Goal: Task Accomplishment & Management: Use online tool/utility

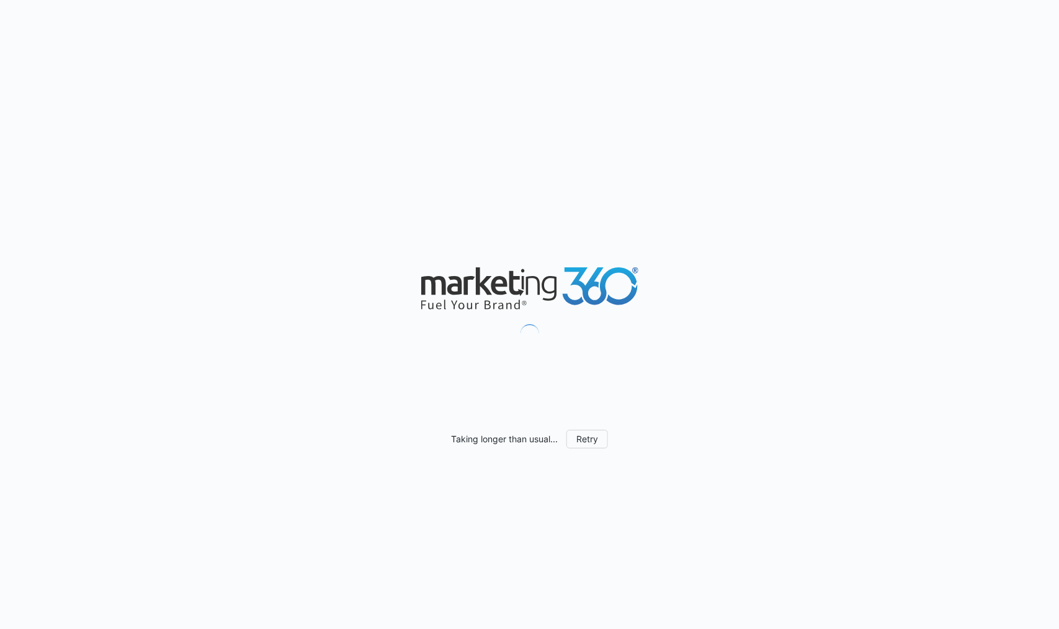
scroll to position [869, 0]
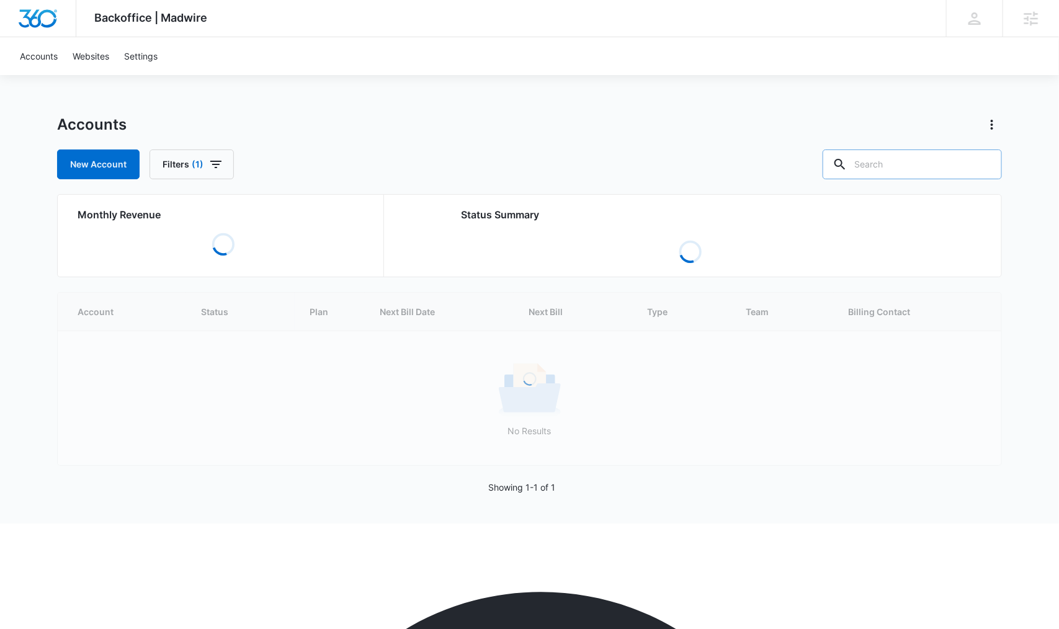
click at [927, 167] on input "text" at bounding box center [912, 164] width 179 height 30
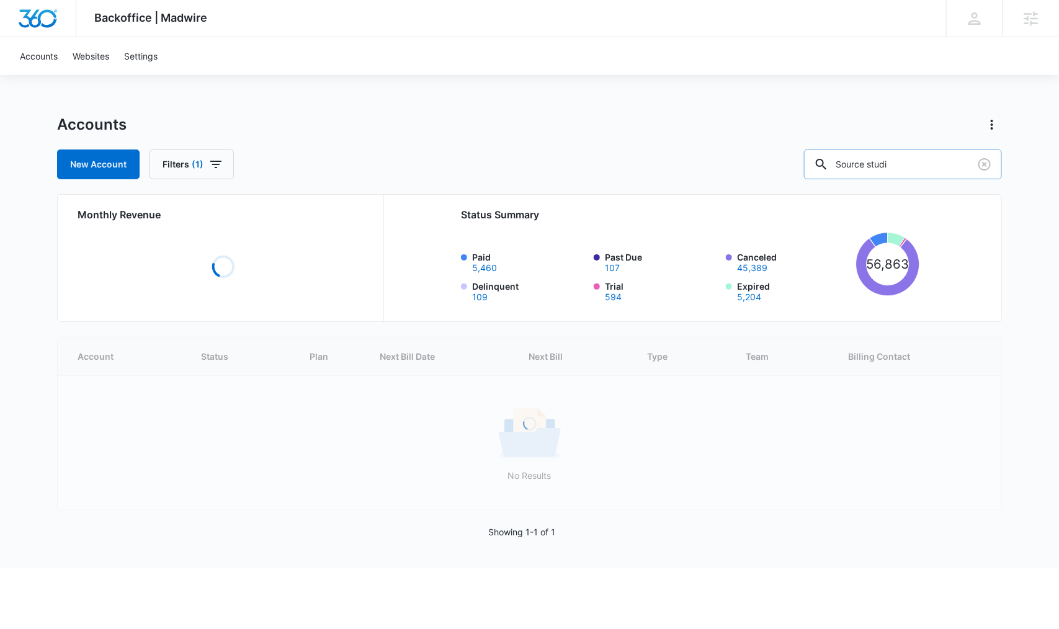
type input "Source studi"
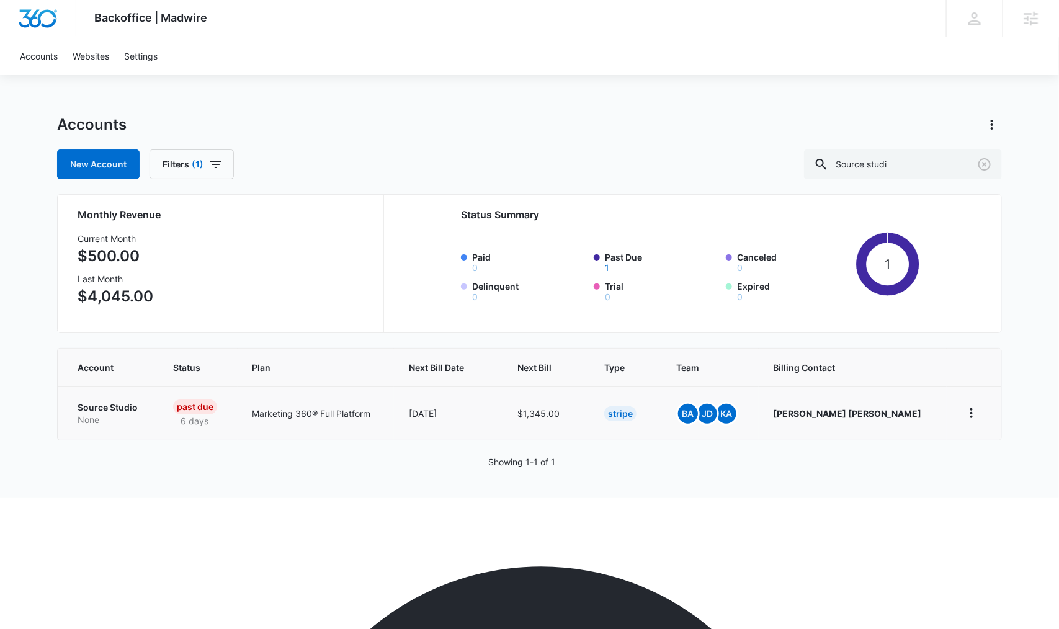
click at [106, 409] on p "Source Studio" at bounding box center [111, 407] width 66 height 12
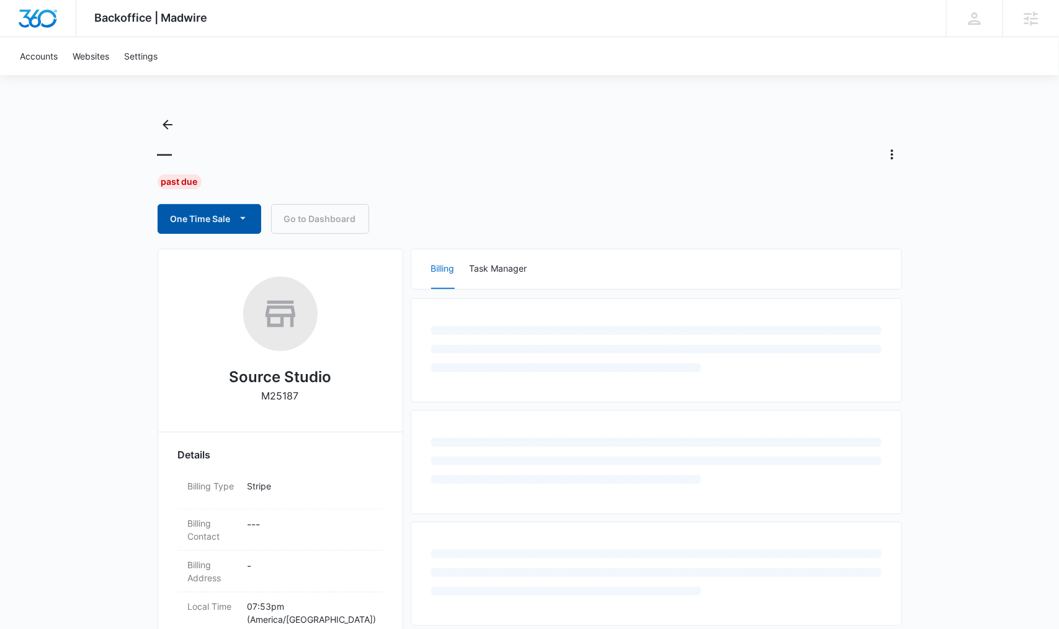
click at [238, 215] on icon "button" at bounding box center [242, 218] width 13 height 13
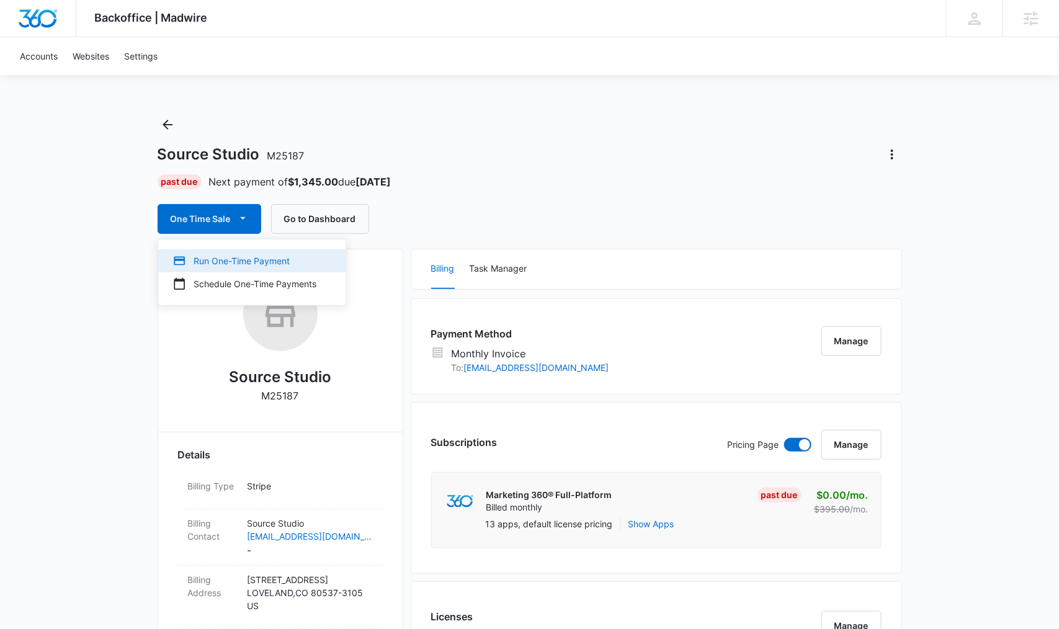
click at [252, 262] on div "Run One-Time Payment" at bounding box center [244, 260] width 143 height 13
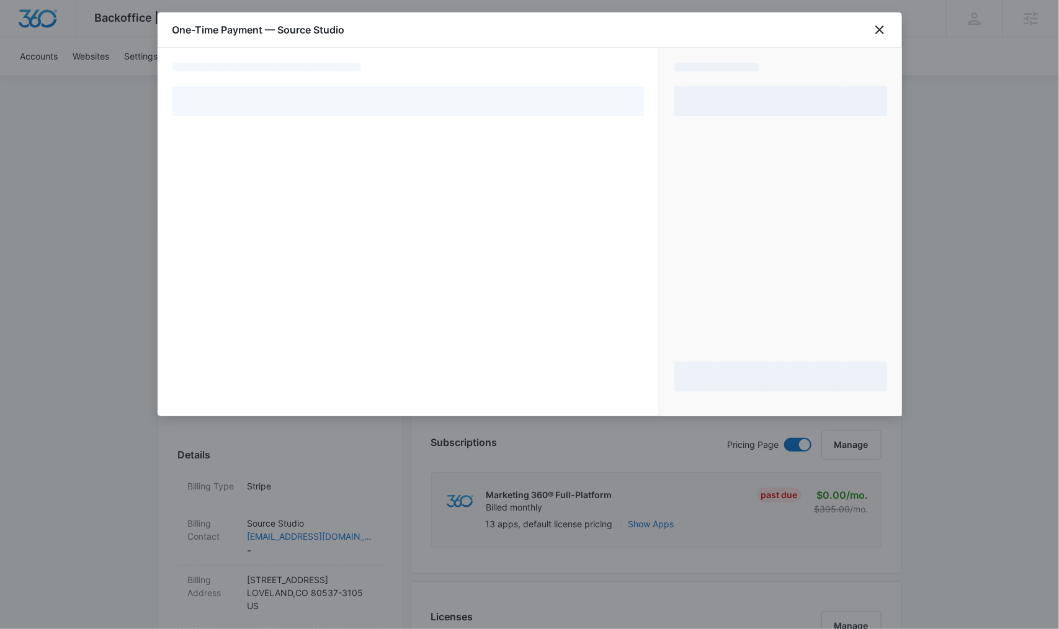
select select "MANUAL_INVOICE"
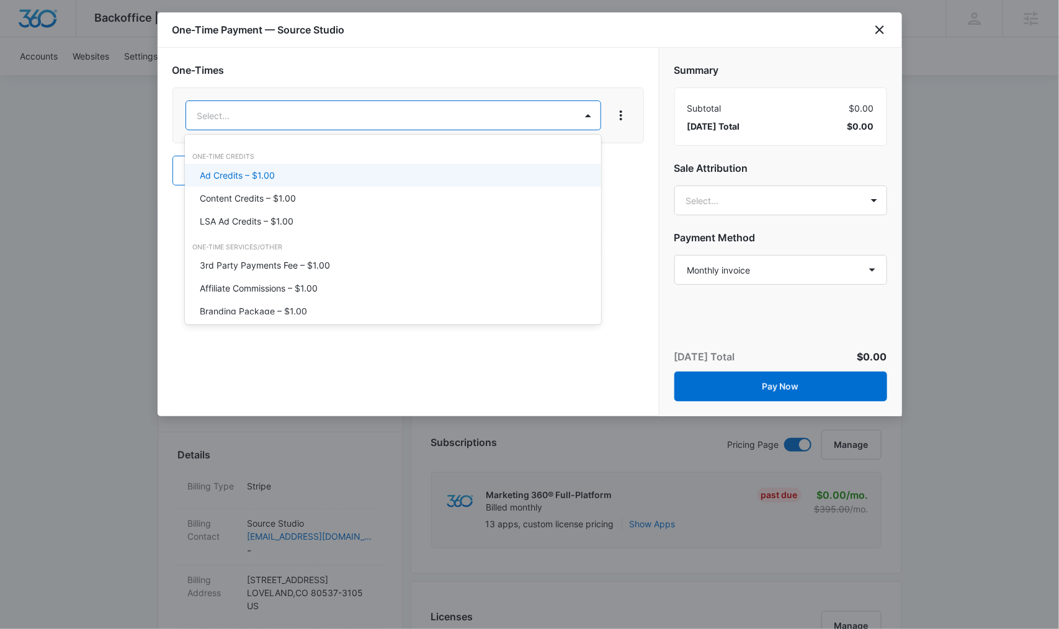
click at [391, 176] on div "Ad Credits – $1.00" at bounding box center [392, 175] width 384 height 13
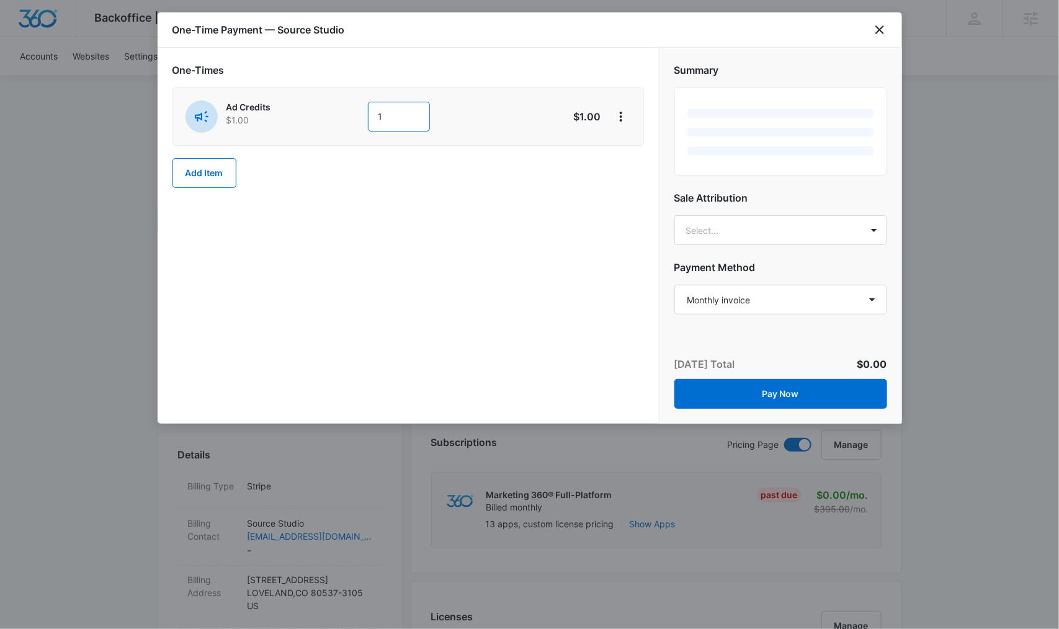
click at [424, 117] on input "1" at bounding box center [399, 117] width 62 height 30
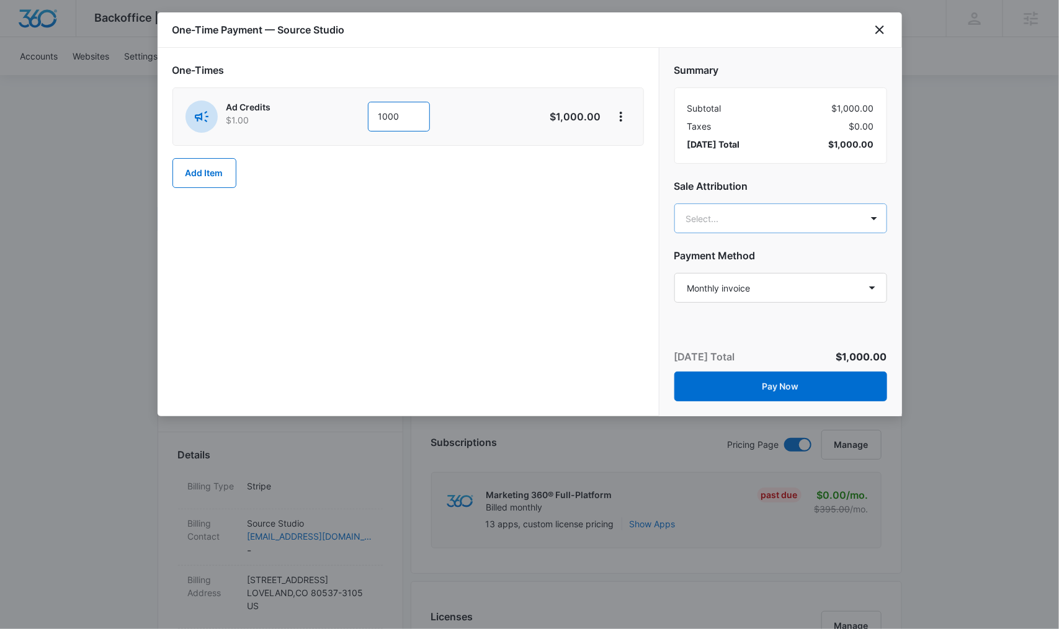
type input "1000"
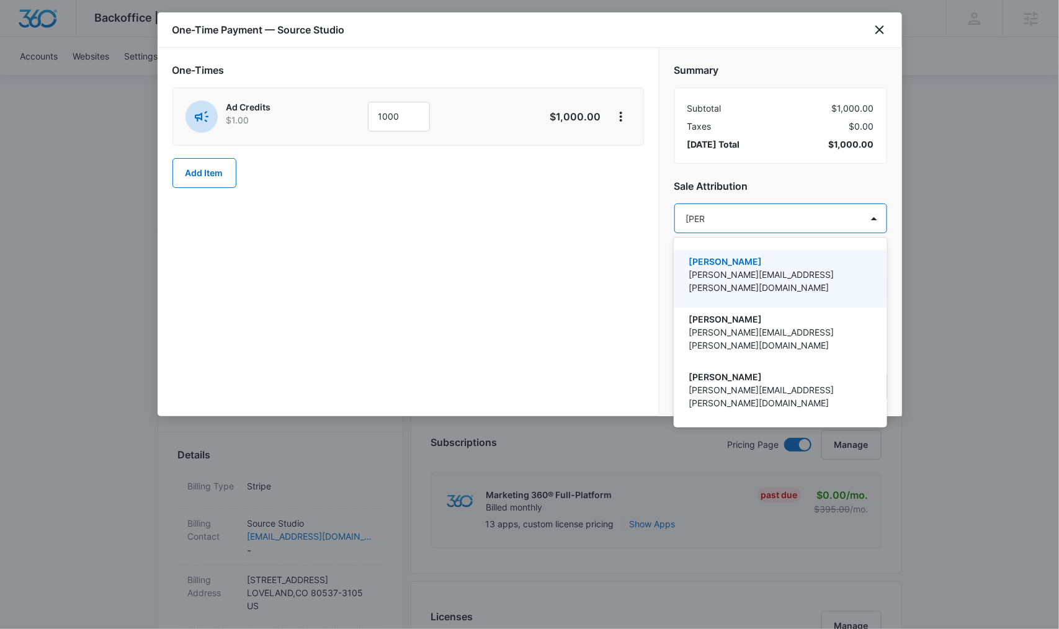
type input "[PERSON_NAME]"
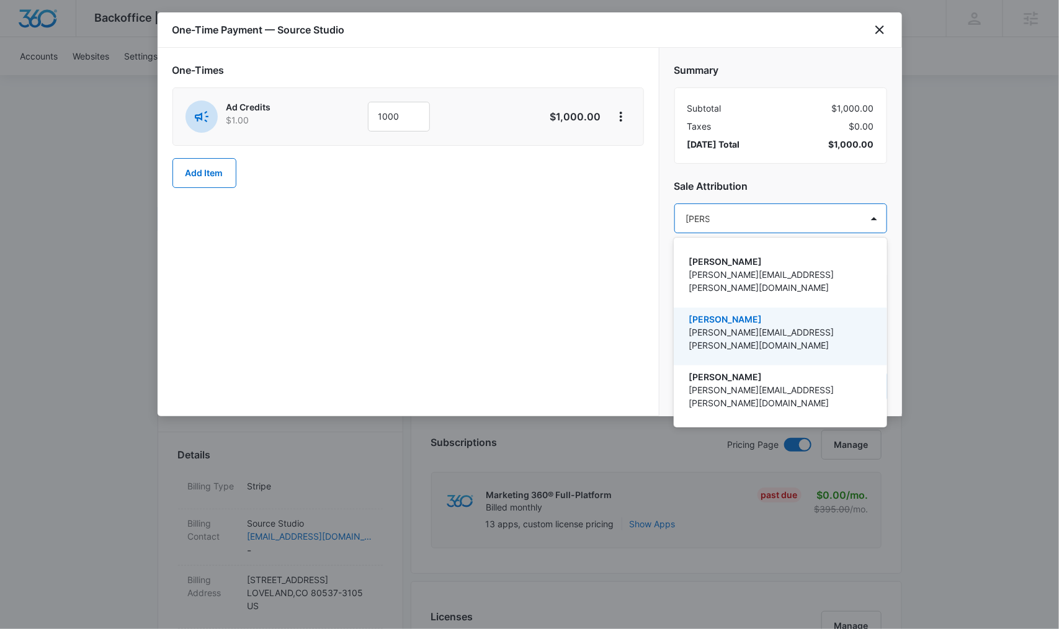
click at [774, 313] on p "[PERSON_NAME]" at bounding box center [779, 319] width 181 height 13
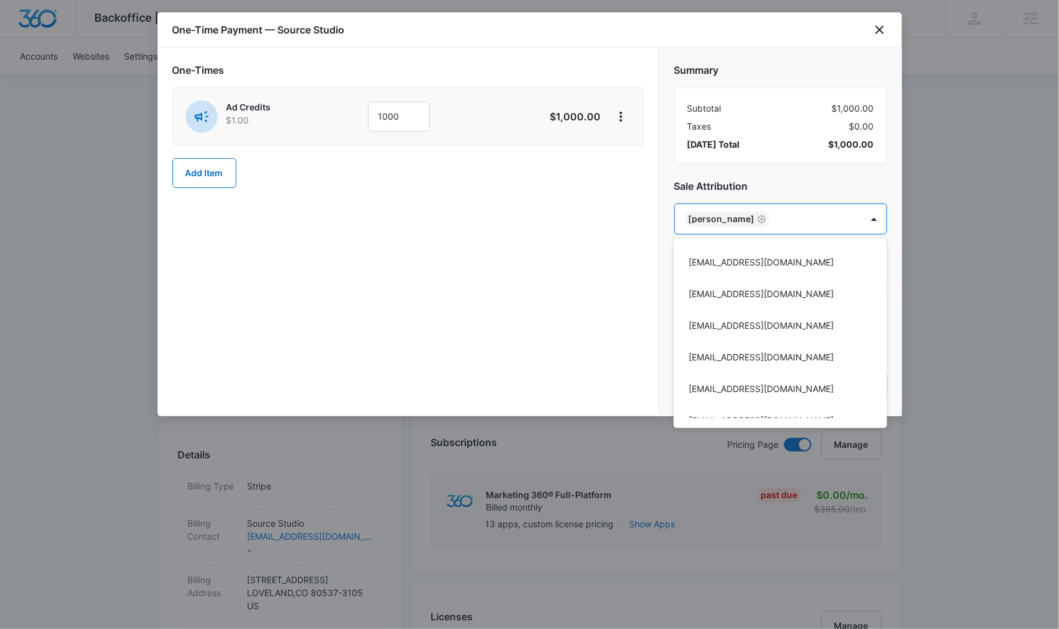
click at [568, 290] on div at bounding box center [529, 314] width 1059 height 629
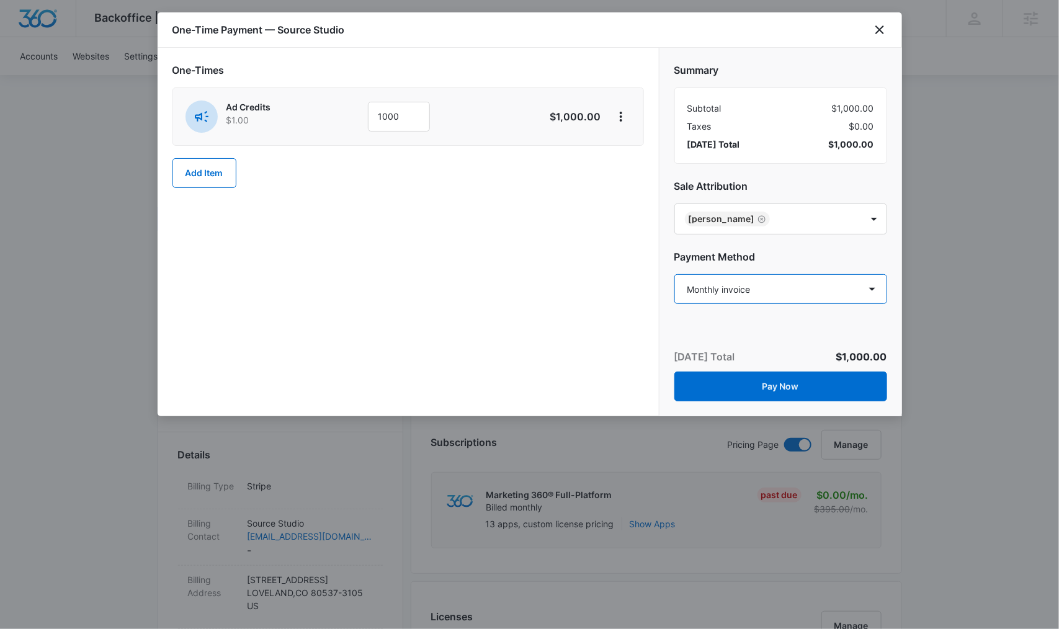
click at [742, 283] on select "Select a payment method Visa ending in 5161 New payment method Monthly invoice" at bounding box center [780, 289] width 213 height 30
select select "pm_1MtF2wA4n8RTgNjUJ6F5Kayu"
click at [674, 274] on select "Select a payment method Visa ending in 5161 New payment method Monthly invoice" at bounding box center [780, 289] width 213 height 30
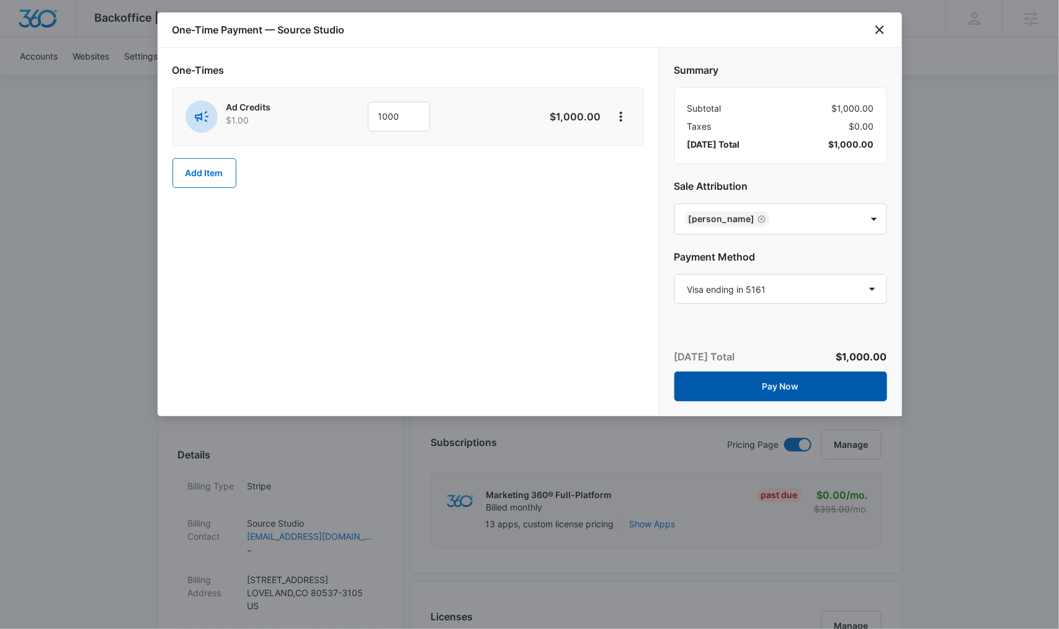
click at [774, 398] on button "Pay Now" at bounding box center [780, 387] width 213 height 30
